Goal: Information Seeking & Learning: Compare options

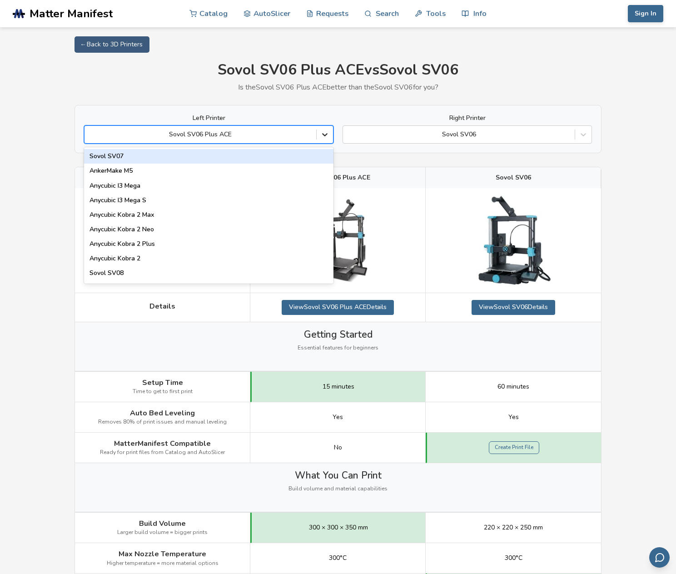
click at [325, 134] on icon at bounding box center [324, 134] width 9 height 9
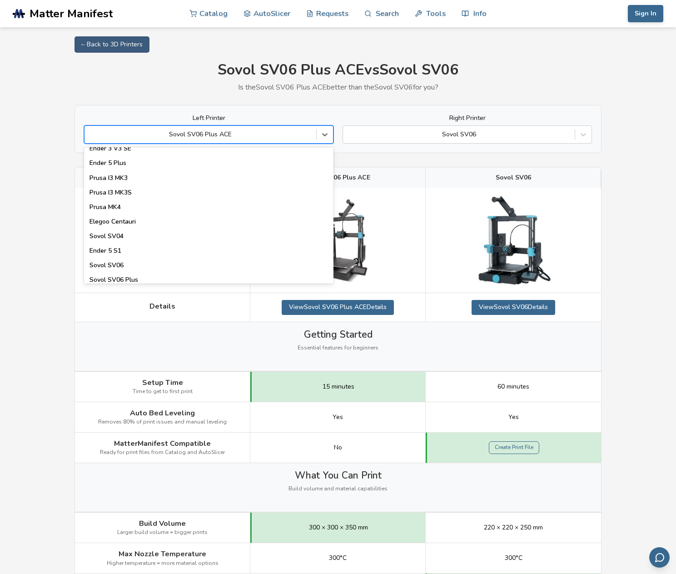
scroll to position [393, 0]
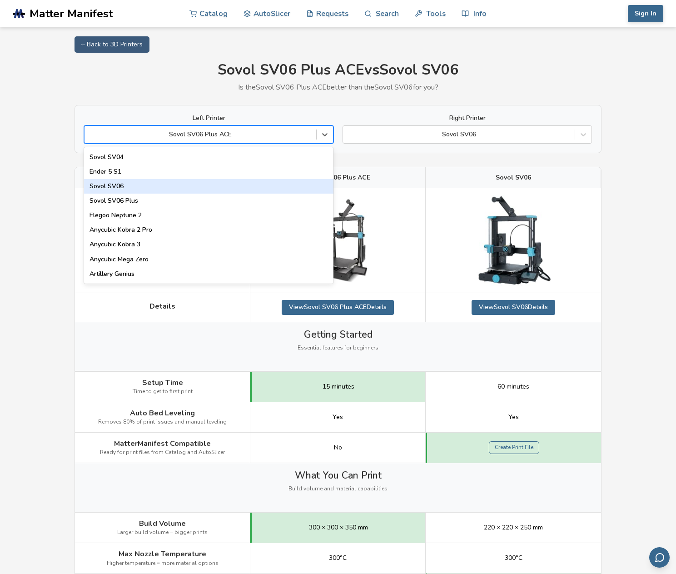
click at [213, 189] on div "Sovol SV06" at bounding box center [208, 186] width 249 height 15
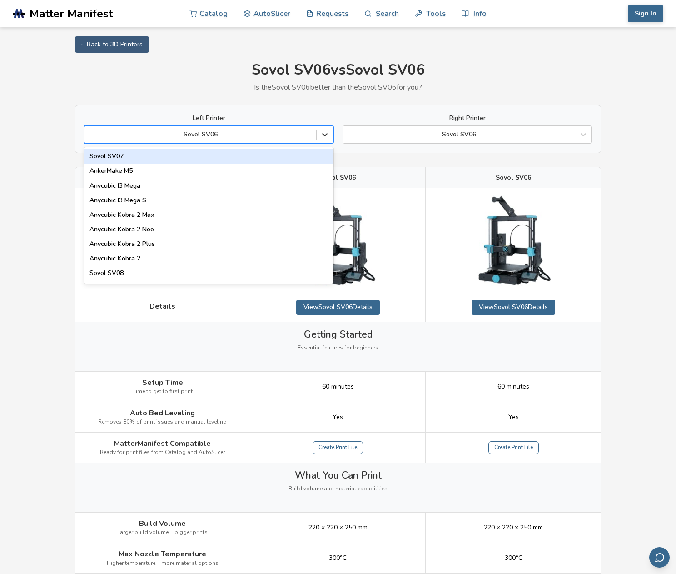
click at [326, 134] on icon at bounding box center [324, 135] width 5 height 3
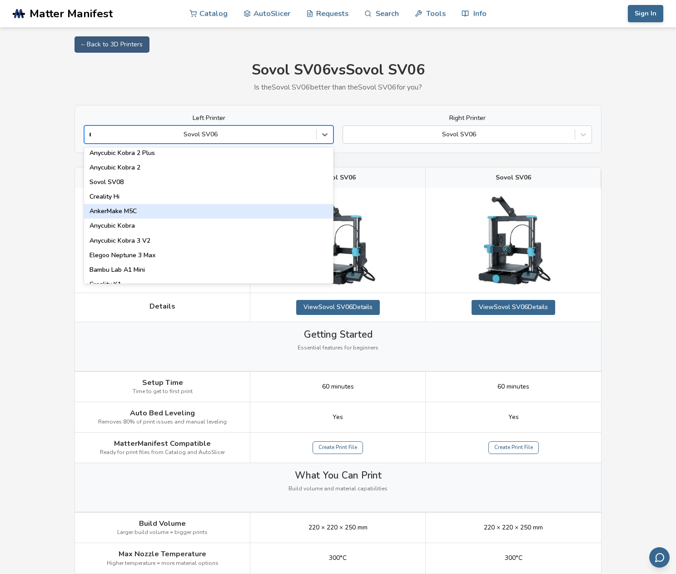
scroll to position [0, 0]
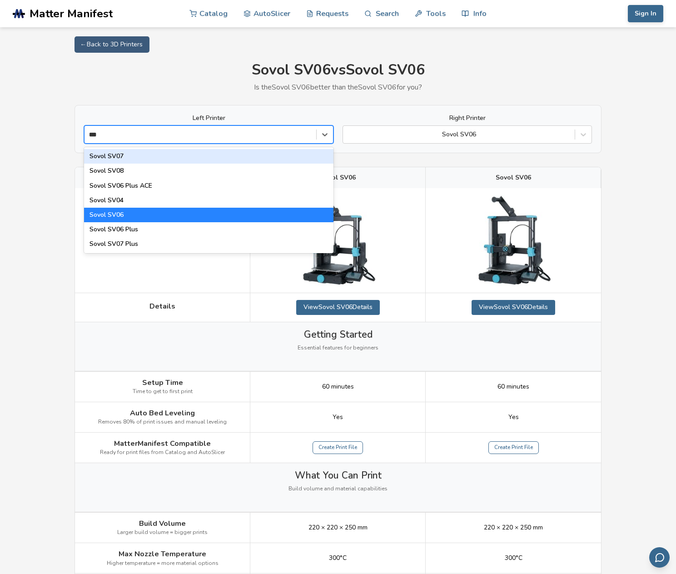
type input "****"
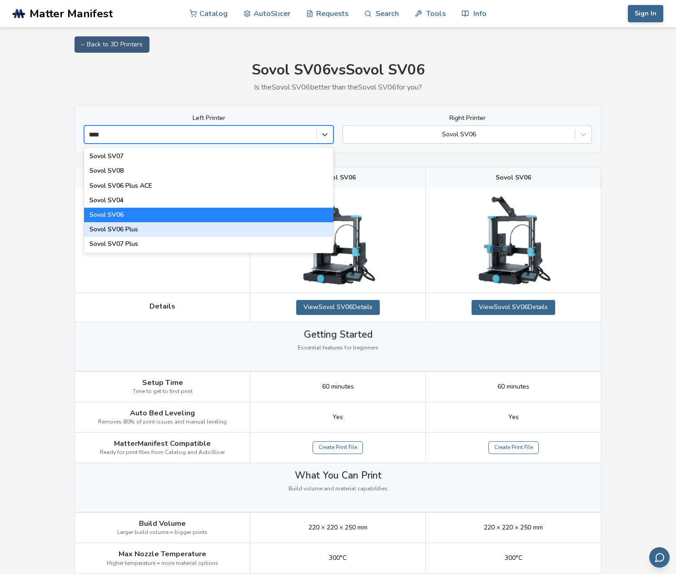
click at [254, 224] on div "Sovol SV06 Plus" at bounding box center [208, 229] width 249 height 15
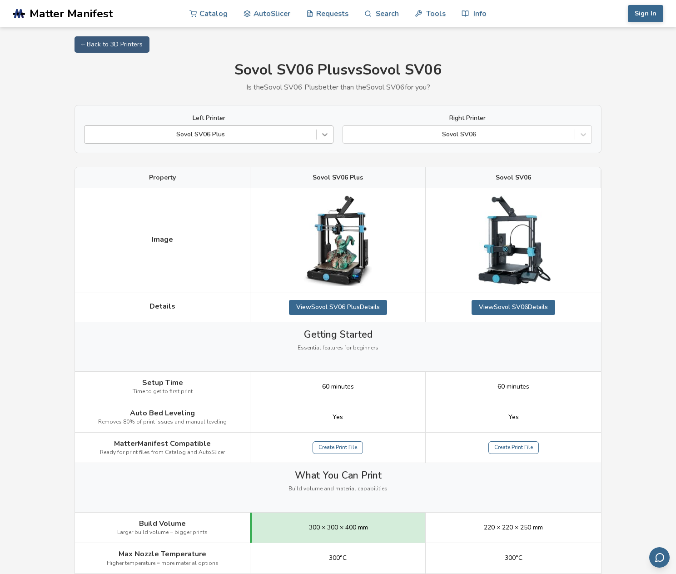
click at [322, 134] on icon at bounding box center [324, 134] width 9 height 9
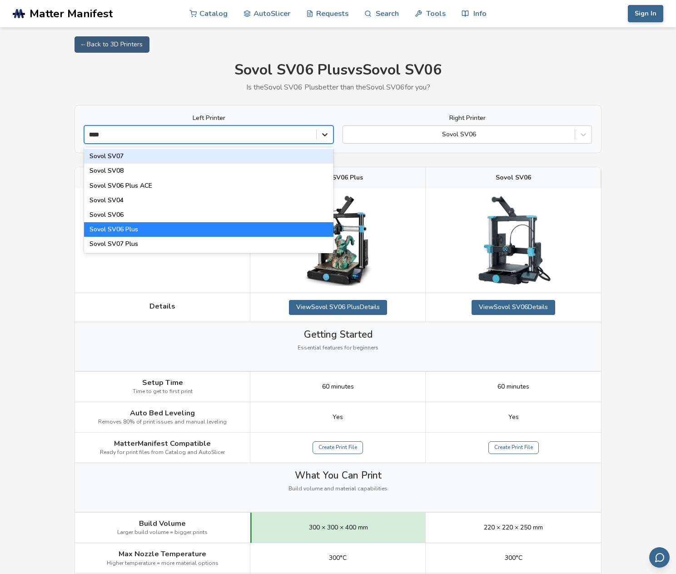
type input "*****"
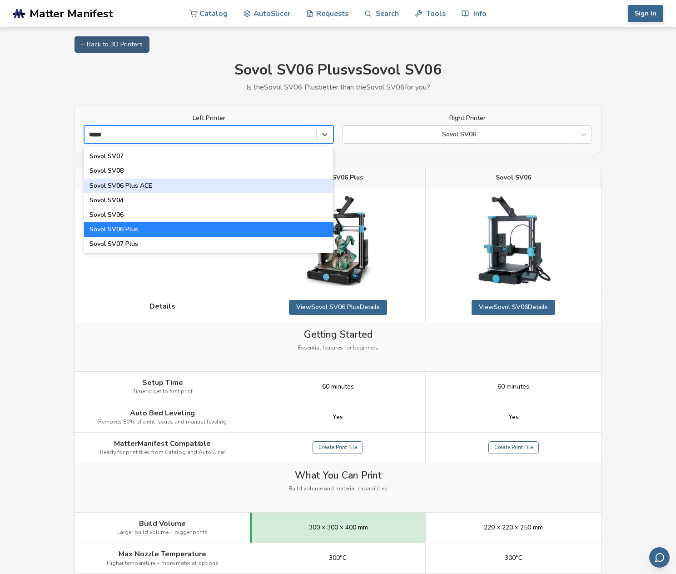
click at [207, 191] on div "Sovol SV06 Plus ACE" at bounding box center [208, 186] width 249 height 15
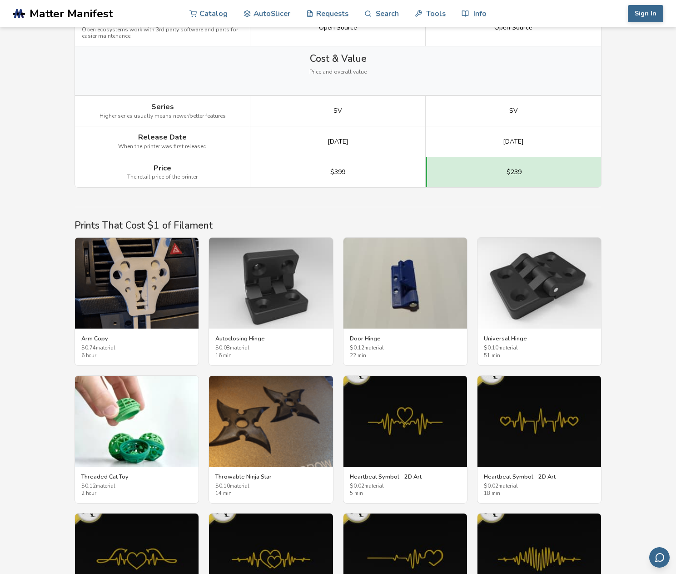
scroll to position [1272, 0]
